Goal: Information Seeking & Learning: Understand process/instructions

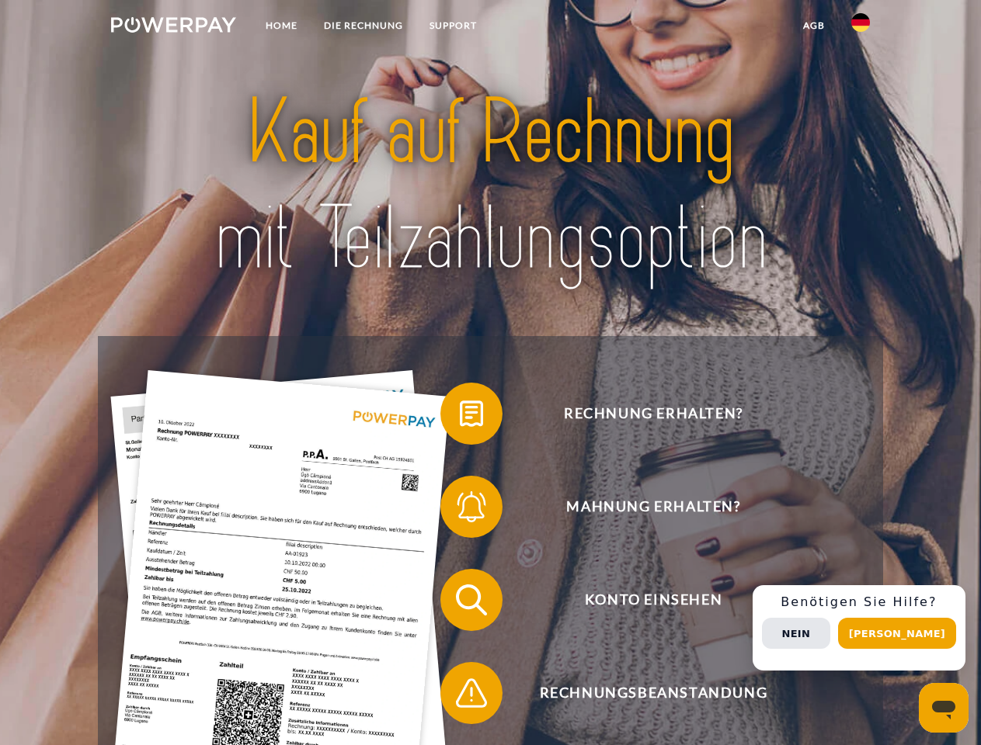
click at [173, 27] on img at bounding box center [173, 25] width 125 height 16
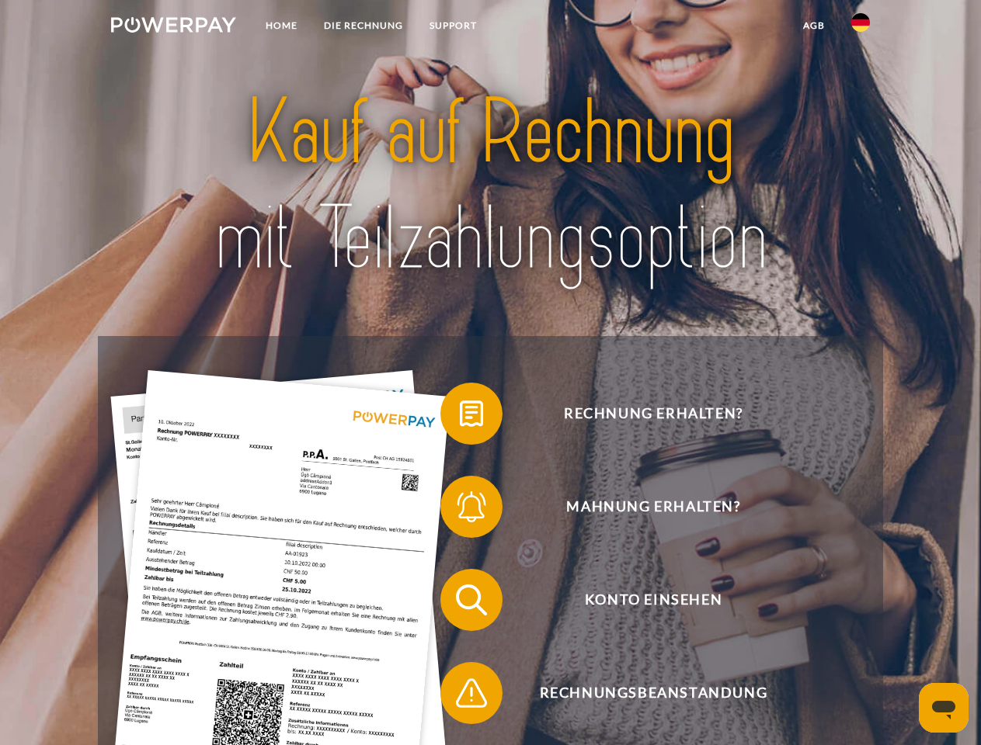
click at [860, 27] on img at bounding box center [860, 22] width 19 height 19
click at [813, 26] on link "agb" at bounding box center [814, 26] width 48 height 28
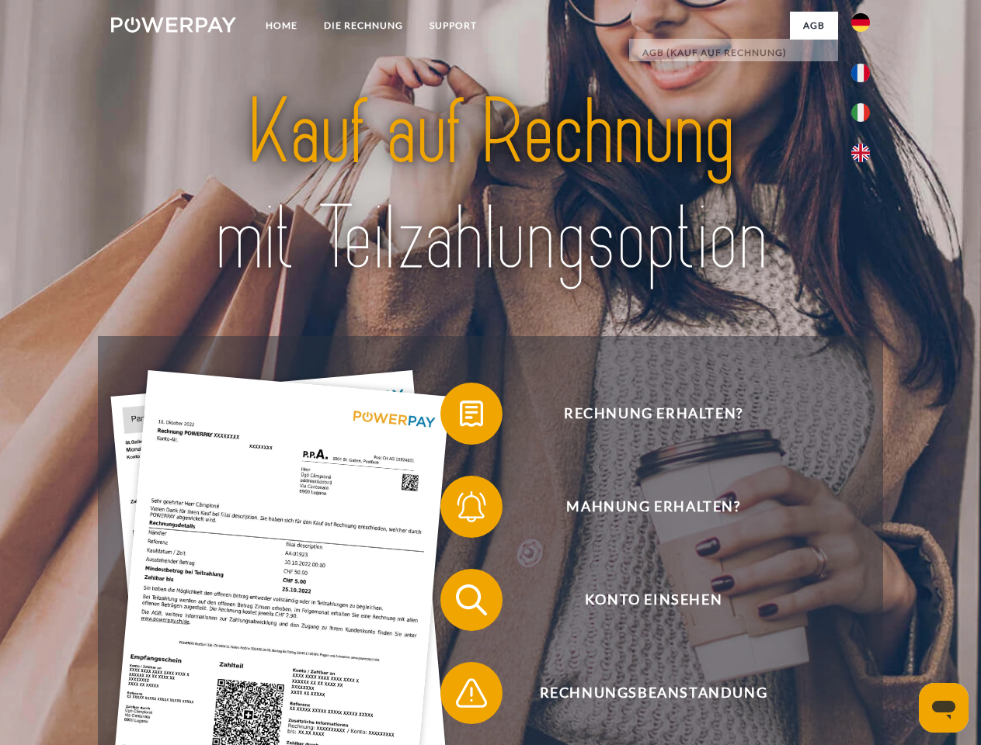
click at [460, 417] on span at bounding box center [448, 414] width 78 height 78
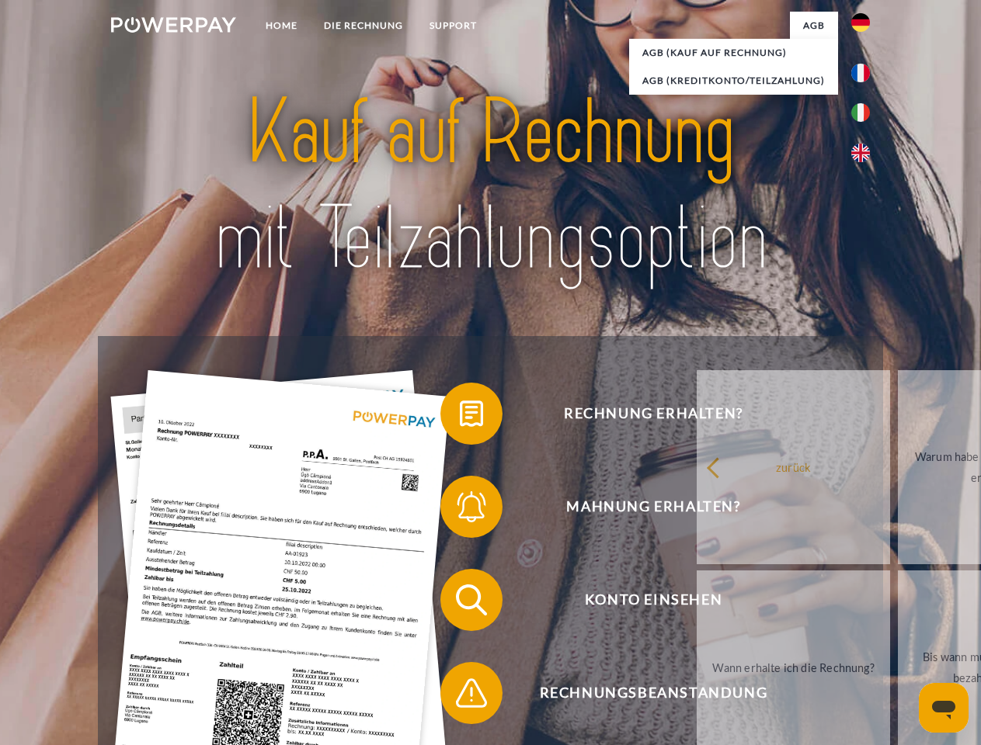
click at [460, 510] on span at bounding box center [448, 507] width 78 height 78
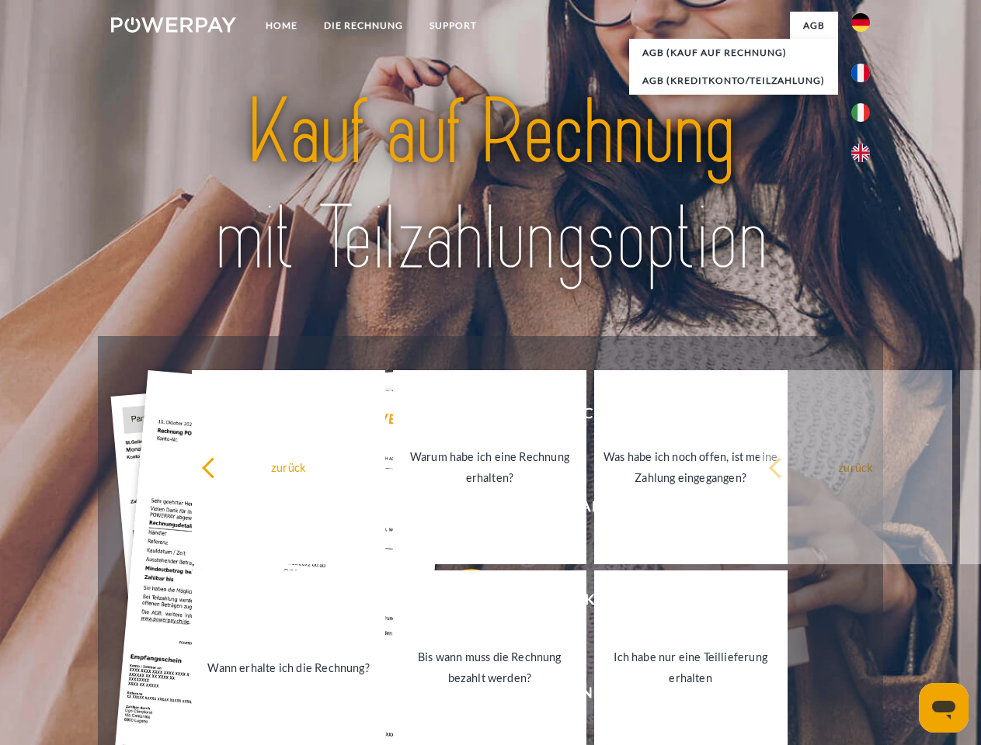
click at [460, 603] on link "Bis wann muss die Rechnung bezahlt werden?" at bounding box center [489, 668] width 193 height 194
click at [460, 696] on span at bounding box center [448, 694] width 78 height 78
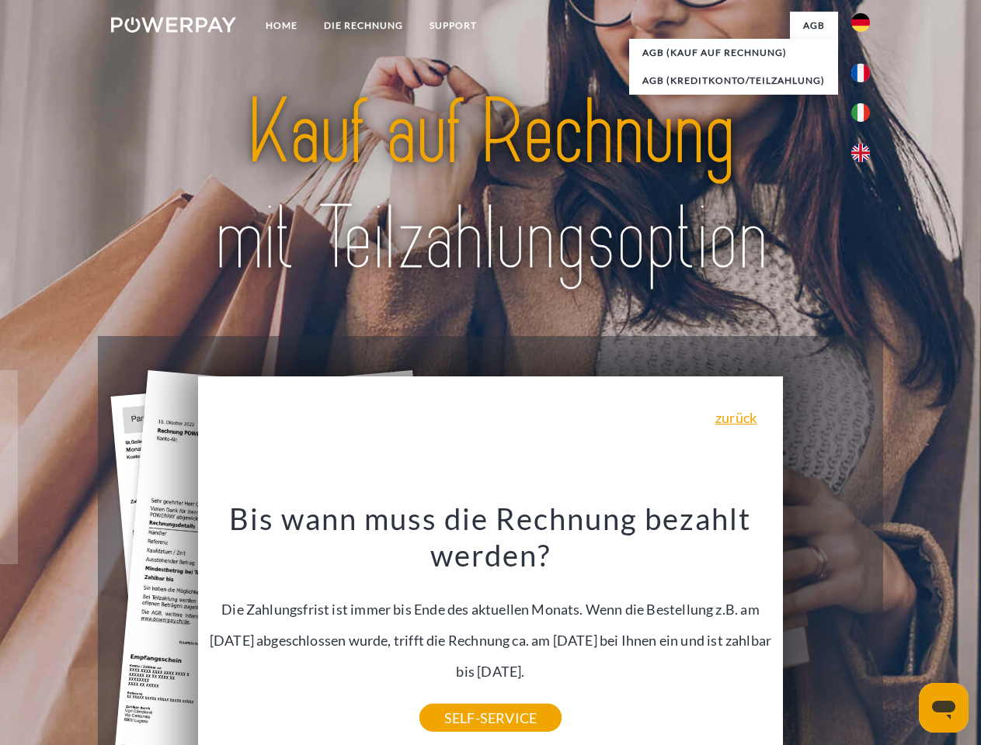
click at [864, 628] on div "Rechnung erhalten? Mahnung erhalten? Konto einsehen" at bounding box center [490, 646] width 784 height 621
click at [826, 631] on span "Konto einsehen" at bounding box center [653, 600] width 380 height 62
click at [902, 634] on header "Home DIE RECHNUNG SUPPORT" at bounding box center [490, 536] width 981 height 1072
